Goal: Task Accomplishment & Management: Use online tool/utility

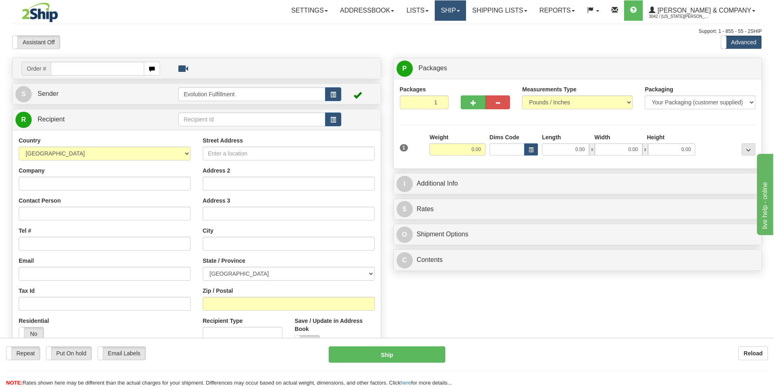
click at [466, 14] on link "Ship" at bounding box center [450, 10] width 31 height 20
click at [466, 42] on link "OnHold / Order Queue" at bounding box center [429, 39] width 74 height 11
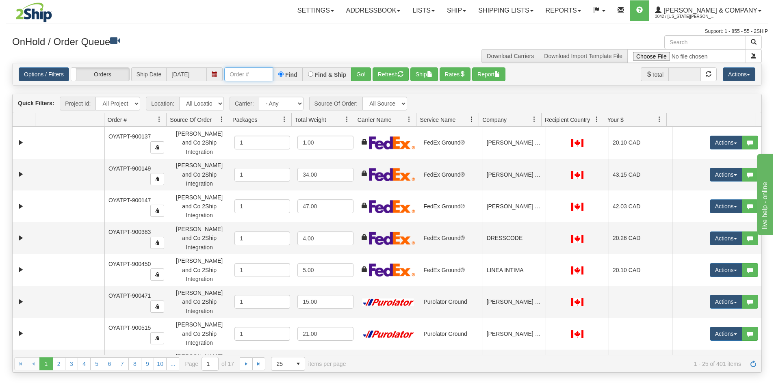
click at [256, 75] on input "text" at bounding box center [248, 74] width 49 height 14
click at [355, 78] on button "Go!" at bounding box center [361, 74] width 20 height 14
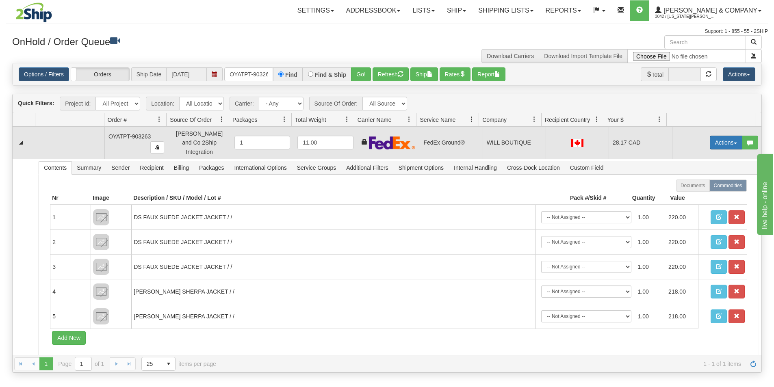
click at [715, 138] on button "Actions" at bounding box center [726, 143] width 33 height 14
click at [694, 187] on span "Ship" at bounding box center [693, 190] width 17 height 7
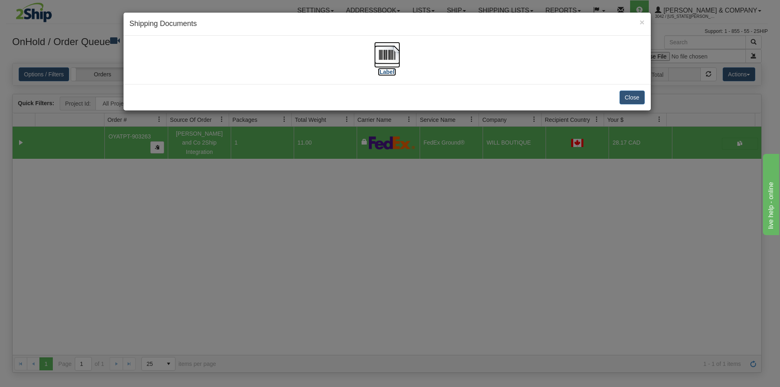
click at [381, 61] on img at bounding box center [387, 55] width 26 height 26
click at [363, 226] on div "× Shipping Documents [Label] Close" at bounding box center [390, 193] width 780 height 387
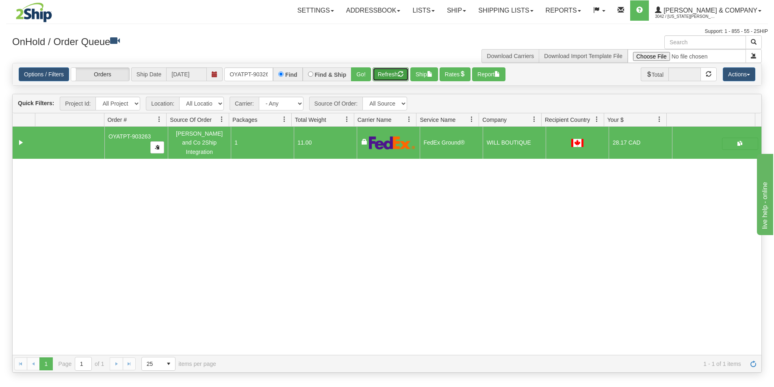
click at [386, 70] on button "Refresh" at bounding box center [391, 74] width 36 height 14
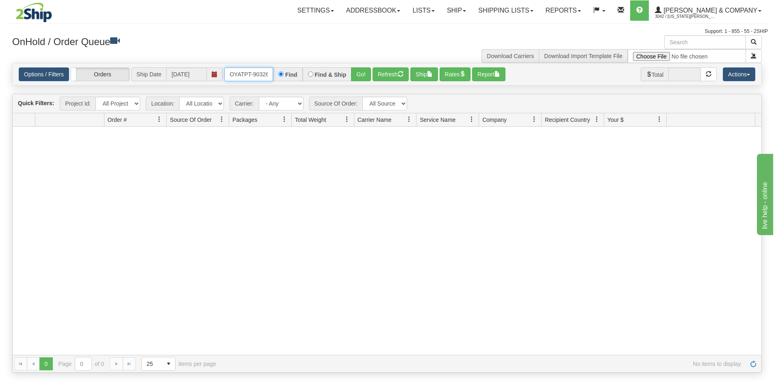
scroll to position [0, 4]
drag, startPoint x: 232, startPoint y: 76, endPoint x: 274, endPoint y: 80, distance: 42.8
click at [273, 78] on input "OYATPT-903263" at bounding box center [248, 74] width 49 height 14
click at [362, 77] on button "Go!" at bounding box center [361, 74] width 20 height 14
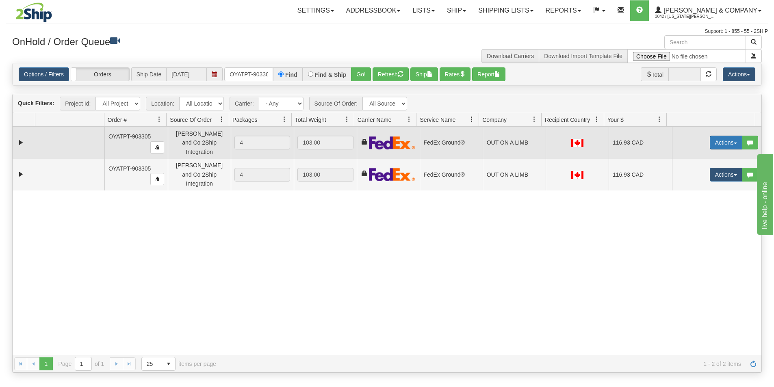
click at [715, 140] on button "Actions" at bounding box center [726, 143] width 33 height 14
click at [689, 188] on span "Ship" at bounding box center [693, 190] width 17 height 7
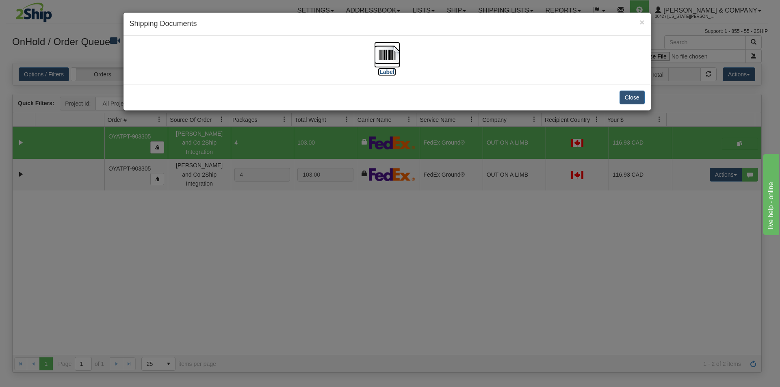
click at [383, 58] on img at bounding box center [387, 55] width 26 height 26
click at [410, 307] on div "× Shipping Documents [Label] Close" at bounding box center [390, 193] width 780 height 387
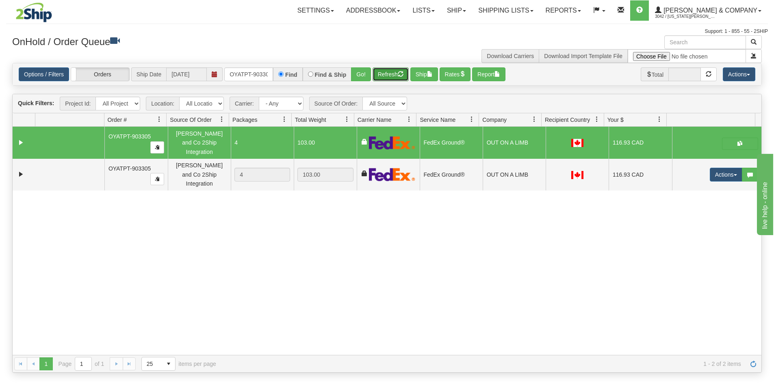
click at [394, 77] on button "Refresh" at bounding box center [391, 74] width 36 height 14
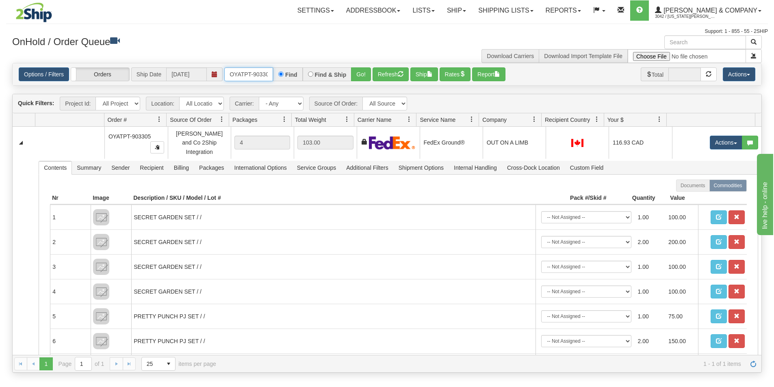
drag, startPoint x: 227, startPoint y: 75, endPoint x: 276, endPoint y: 76, distance: 49.2
click at [276, 76] on div "OYATPT-903305 Find Find & Ship Go!" at bounding box center [297, 74] width 147 height 14
type input "OYATPT-903124"
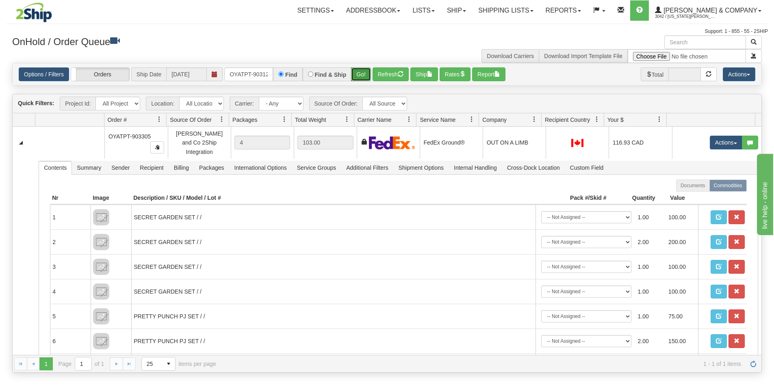
click at [361, 76] on button "Go!" at bounding box center [361, 74] width 20 height 14
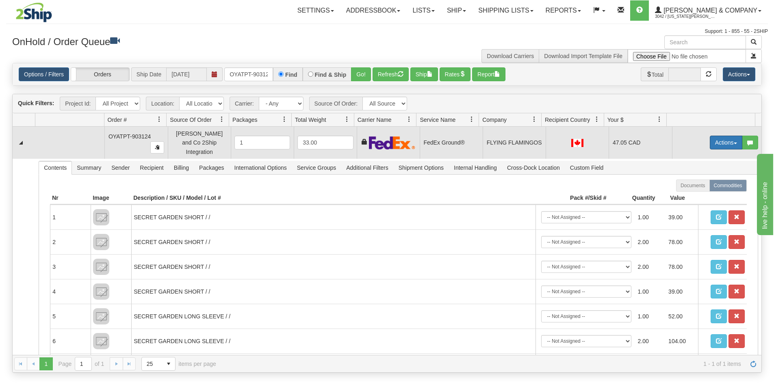
click at [718, 137] on button "Actions" at bounding box center [726, 143] width 33 height 14
click at [693, 188] on span "Ship" at bounding box center [693, 190] width 17 height 7
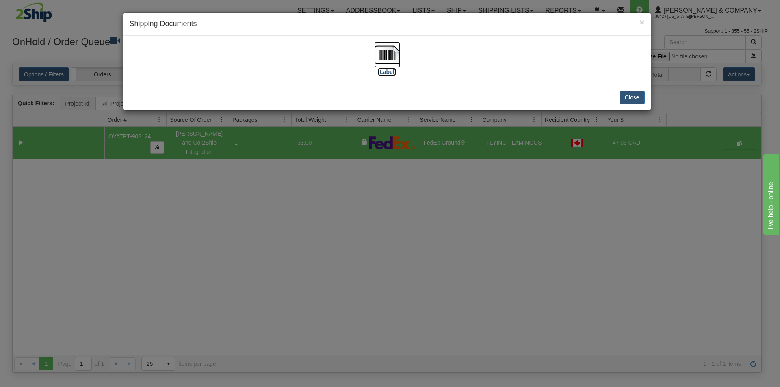
click at [393, 53] on img at bounding box center [387, 55] width 26 height 26
click at [425, 307] on div "× Shipping Documents [Label] Close" at bounding box center [390, 193] width 780 height 387
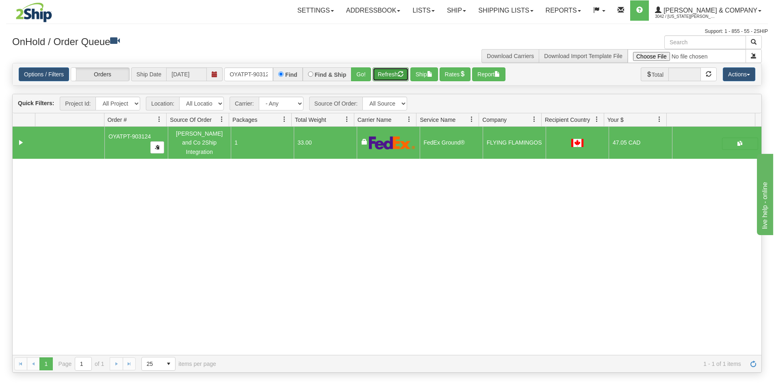
click at [393, 74] on button "Refresh" at bounding box center [391, 74] width 36 height 14
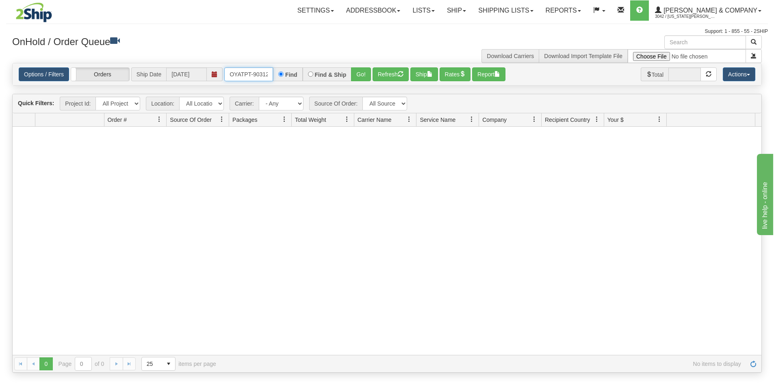
scroll to position [0, 4]
drag, startPoint x: 229, startPoint y: 72, endPoint x: 294, endPoint y: 78, distance: 65.4
click at [294, 78] on div "OYATPT-903124 Find Find & Ship Go!" at bounding box center [297, 74] width 147 height 14
click at [746, 12] on span "[PERSON_NAME] & Company" at bounding box center [710, 10] width 96 height 7
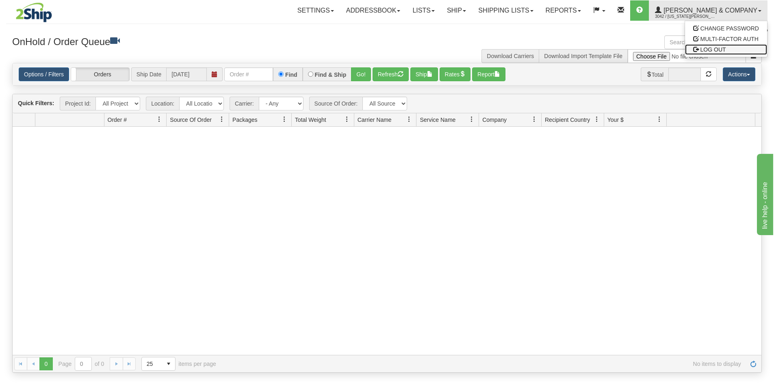
click at [740, 50] on link "LOG OUT" at bounding box center [726, 49] width 82 height 11
